Goal: Information Seeking & Learning: Learn about a topic

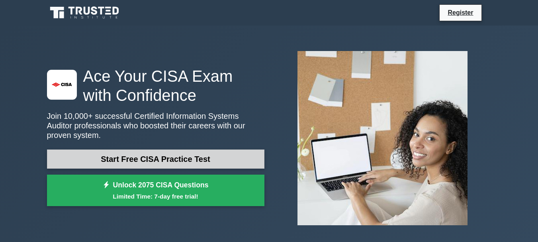
click at [111, 156] on link "Start Free CISA Practice Test" at bounding box center [155, 158] width 217 height 19
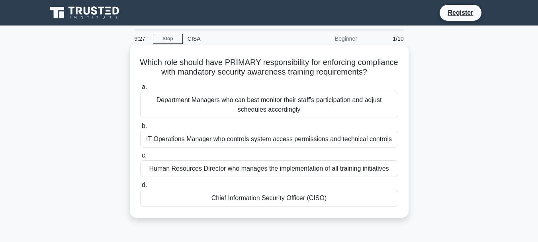
click at [208, 109] on div "Department Managers who can best monitor their staff's participation and adjust…" at bounding box center [269, 105] width 258 height 26
click at [140, 90] on input "a. Department Managers who can best monitor their staff's participation and adj…" at bounding box center [140, 86] width 0 height 5
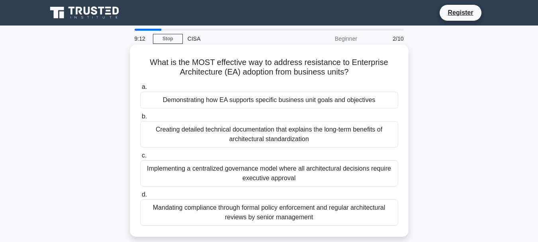
click at [203, 129] on div "Creating detailed technical documentation that explains the long-term benefits …" at bounding box center [269, 134] width 258 height 26
click at [140, 119] on input "b. Creating detailed technical documentation that explains the long-term benefi…" at bounding box center [140, 116] width 0 height 5
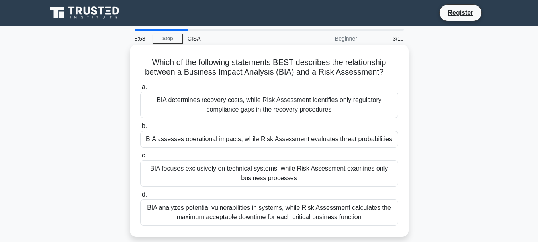
click at [205, 211] on div "BIA analyzes potential vulnerabilities in systems, while Risk Assessment calcul…" at bounding box center [269, 212] width 258 height 26
click at [140, 197] on input "d. BIA analyzes potential vulnerabilities in systems, while Risk Assessment cal…" at bounding box center [140, 194] width 0 height 5
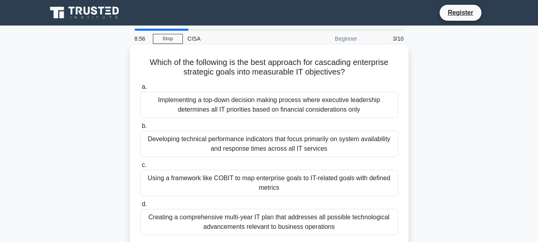
click at [220, 102] on div "Implementing a top-down decision making process where executive leadership dete…" at bounding box center [269, 105] width 258 height 26
click at [140, 90] on input "a. Implementing a top-down decision making process where executive leadership d…" at bounding box center [140, 86] width 0 height 5
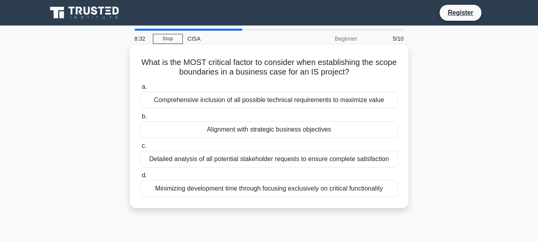
click at [204, 187] on div "Minimizing development time through focusing exclusively on critical functional…" at bounding box center [269, 188] width 258 height 17
click at [140, 178] on input "d. Minimizing development time through focusing exclusively on critical functio…" at bounding box center [140, 175] width 0 height 5
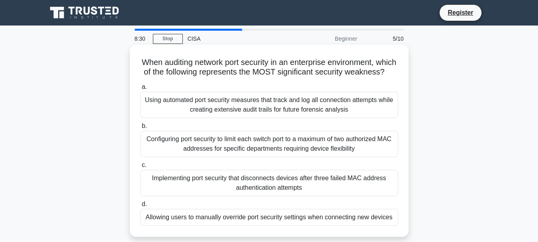
click at [198, 116] on div "Using automated port security measures that track and log all connection attemp…" at bounding box center [269, 105] width 258 height 26
click at [140, 90] on input "a. Using automated port security measures that track and log all connection att…" at bounding box center [140, 86] width 0 height 5
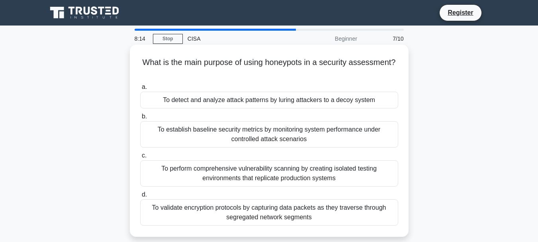
click at [250, 214] on div "To validate encryption protocols by capturing data packets as they traverse thr…" at bounding box center [269, 212] width 258 height 26
click at [140, 197] on input "d. To validate encryption protocols by capturing data packets as they traverse …" at bounding box center [140, 194] width 0 height 5
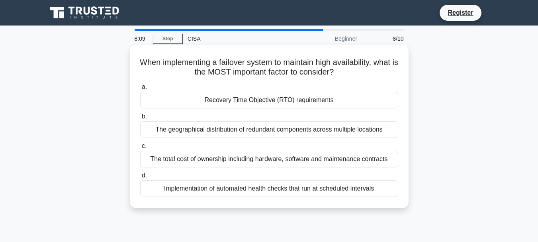
click at [291, 131] on div "The geographical distribution of redundant components across multiple locations" at bounding box center [269, 129] width 258 height 17
click at [140, 119] on input "b. The geographical distribution of redundant components across multiple locati…" at bounding box center [140, 116] width 0 height 5
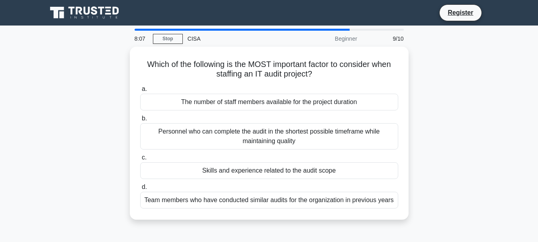
click at [291, 131] on div "Personnel who can complete the audit in the shortest possible timeframe while m…" at bounding box center [269, 136] width 258 height 26
click at [140, 121] on input "b. Personnel who can complete the audit in the shortest possible timeframe whil…" at bounding box center [140, 118] width 0 height 5
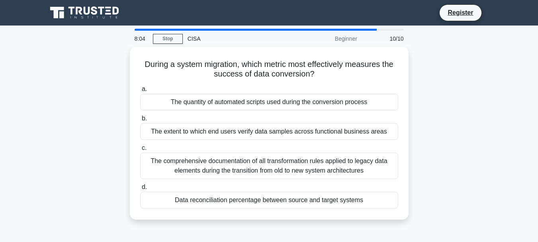
click at [291, 131] on div "The extent to which end users verify data samples across functional business ar…" at bounding box center [269, 131] width 258 height 17
click at [140, 121] on input "b. The extent to which end users verify data samples across functional business…" at bounding box center [140, 118] width 0 height 5
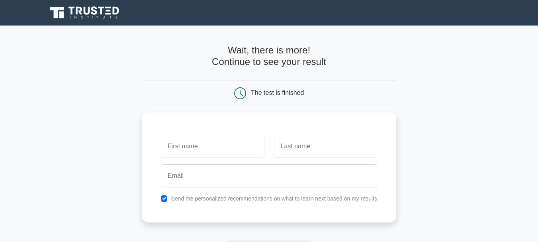
scroll to position [159, 0]
